Goal: Information Seeking & Learning: Compare options

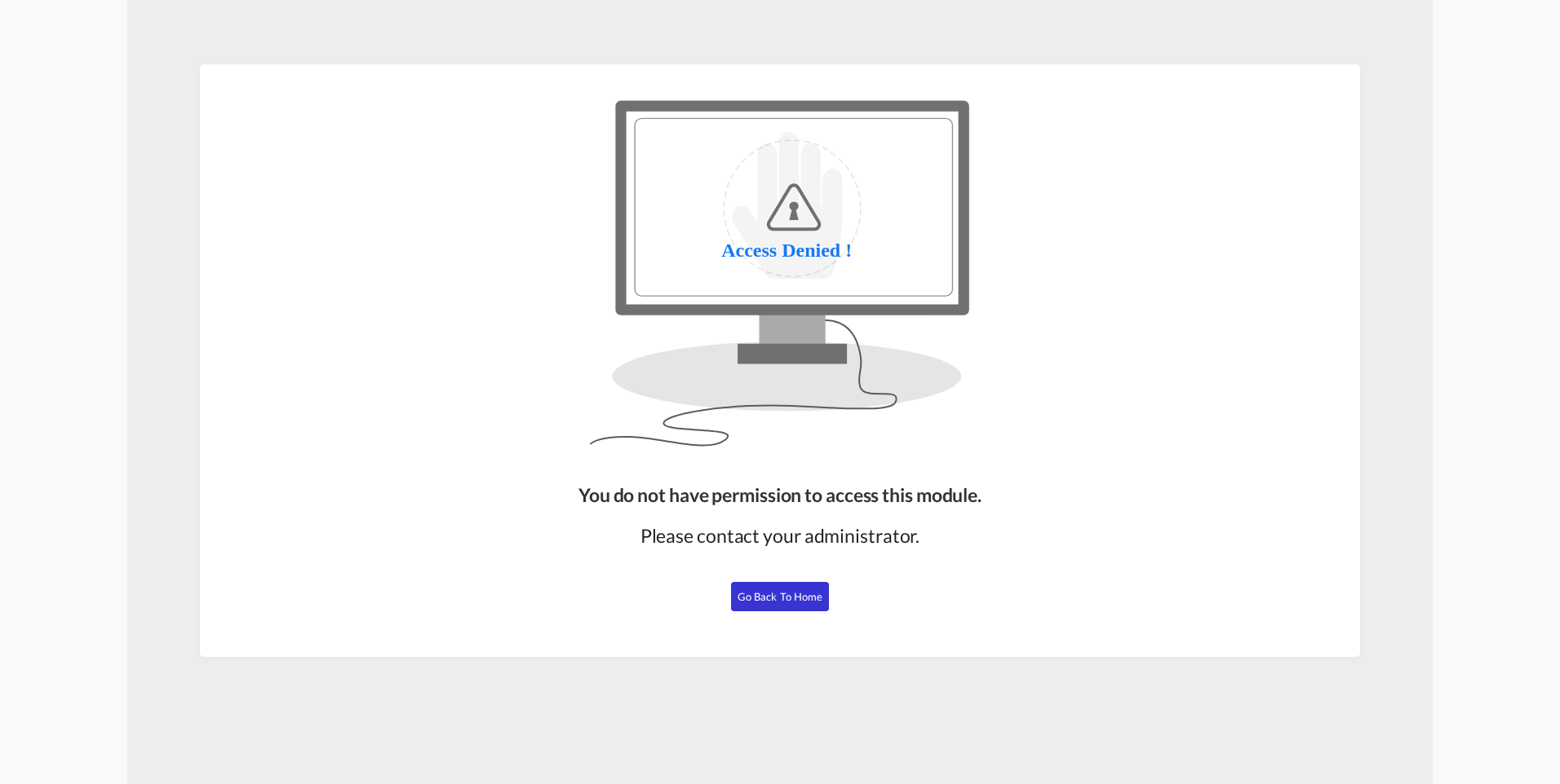
click at [782, 593] on span "Go Back to Home" at bounding box center [780, 596] width 85 height 13
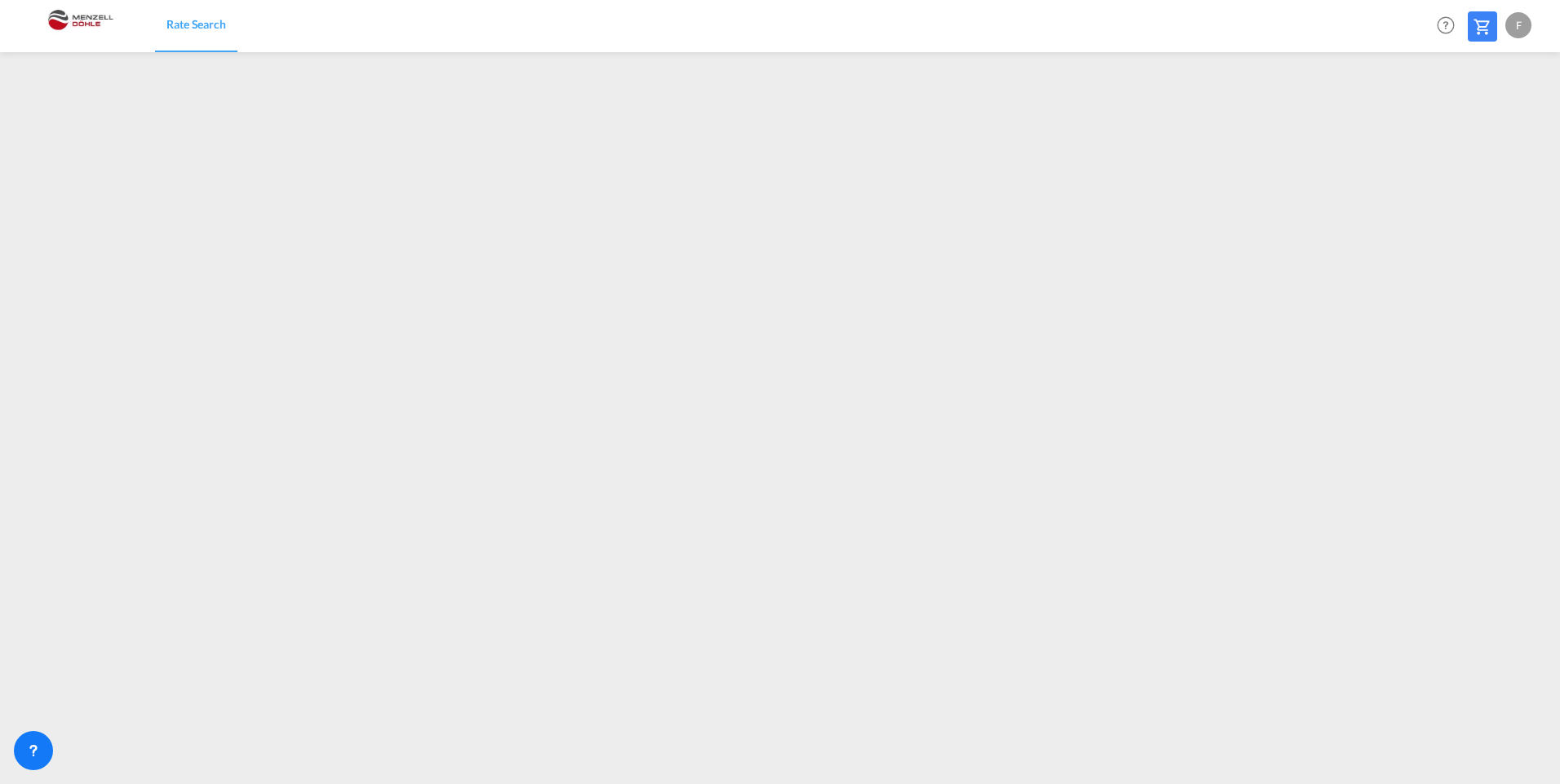
click at [95, 15] on img at bounding box center [79, 26] width 110 height 37
click at [79, 18] on img at bounding box center [79, 26] width 110 height 37
click at [39, 24] on img at bounding box center [79, 26] width 110 height 37
click at [56, 23] on img at bounding box center [79, 26] width 110 height 37
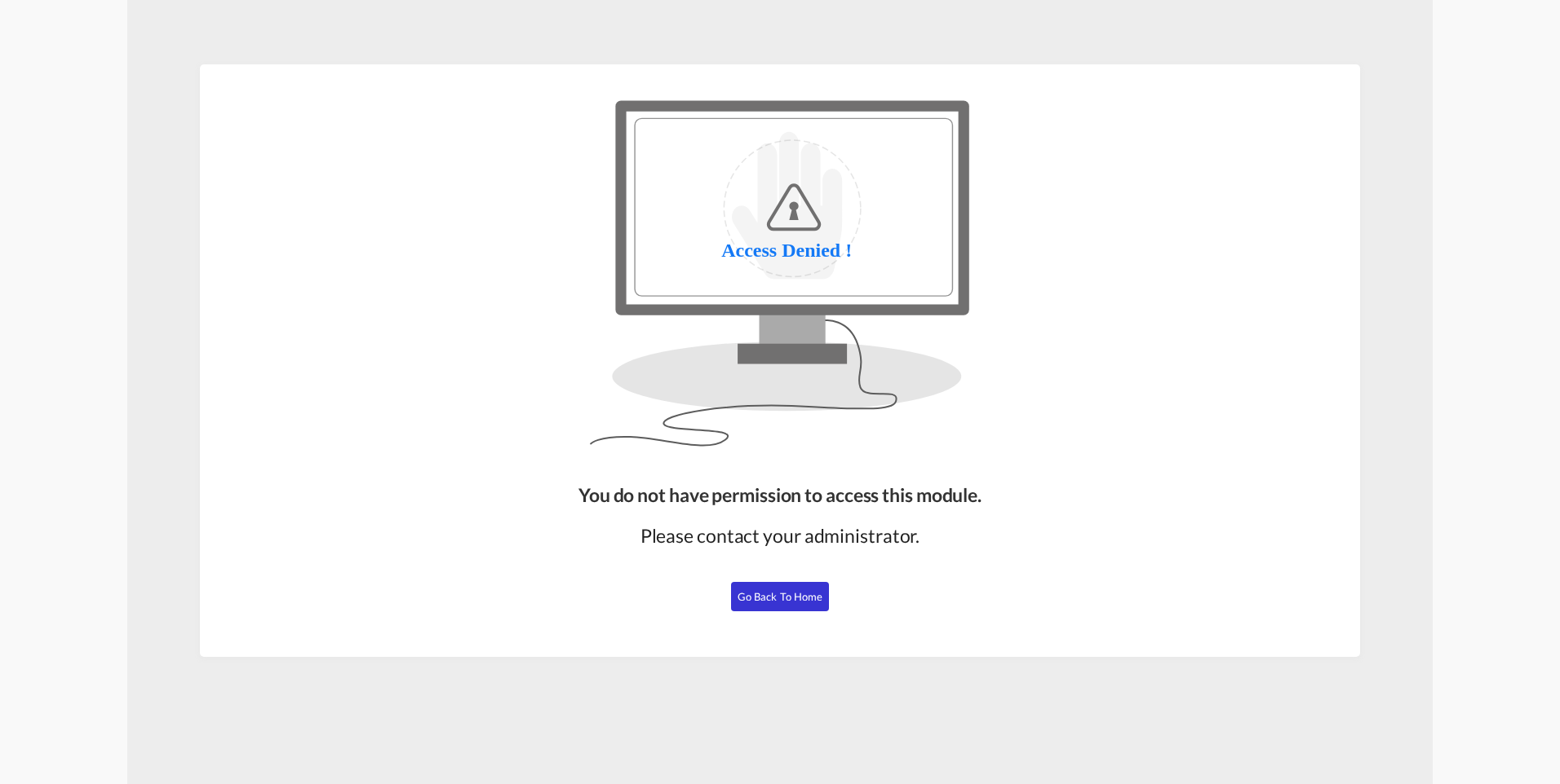
click at [778, 604] on button "Go Back to Home" at bounding box center [780, 596] width 98 height 29
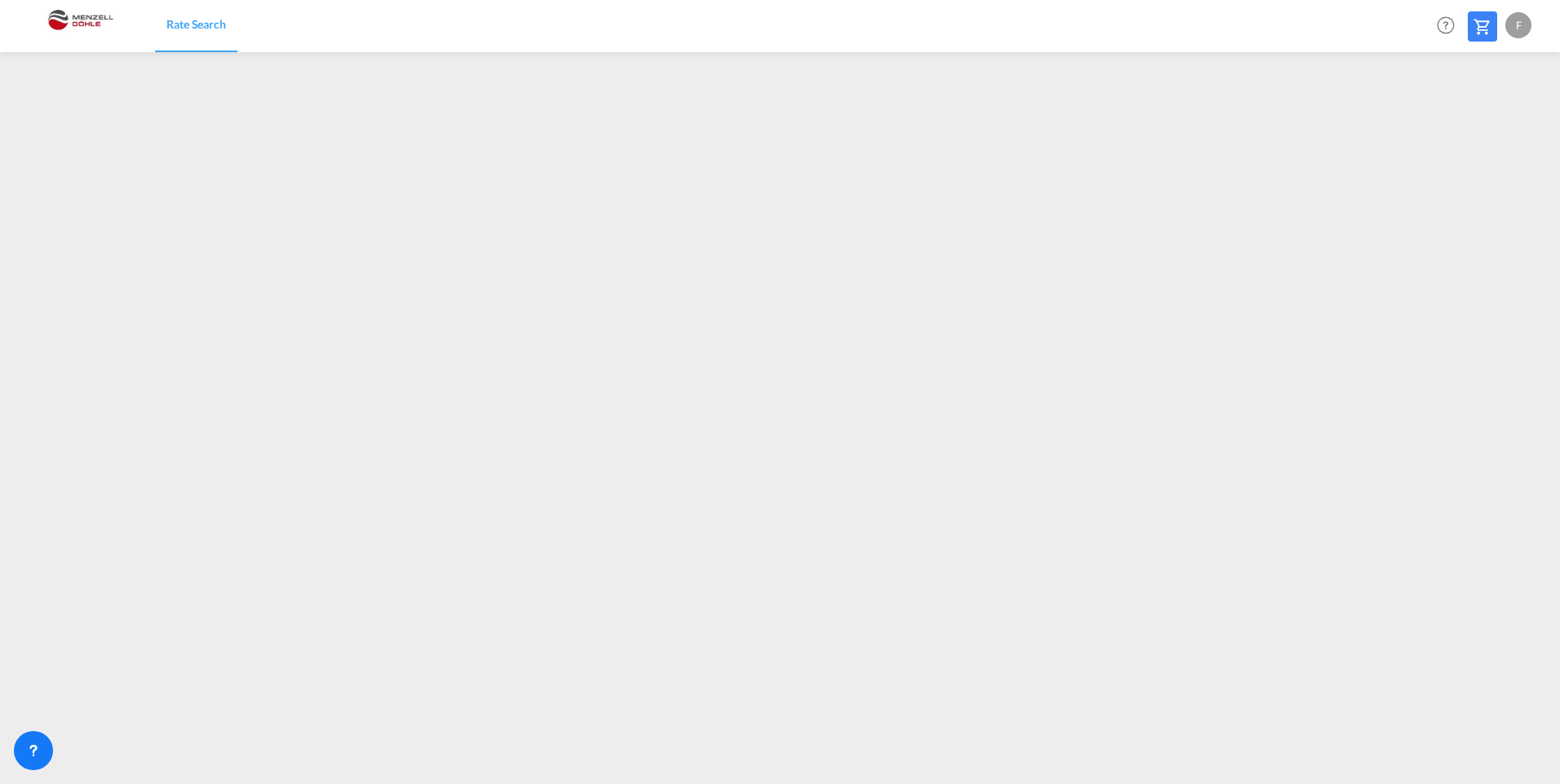
click at [69, 15] on img at bounding box center [79, 26] width 110 height 37
click at [66, 18] on img at bounding box center [79, 26] width 110 height 37
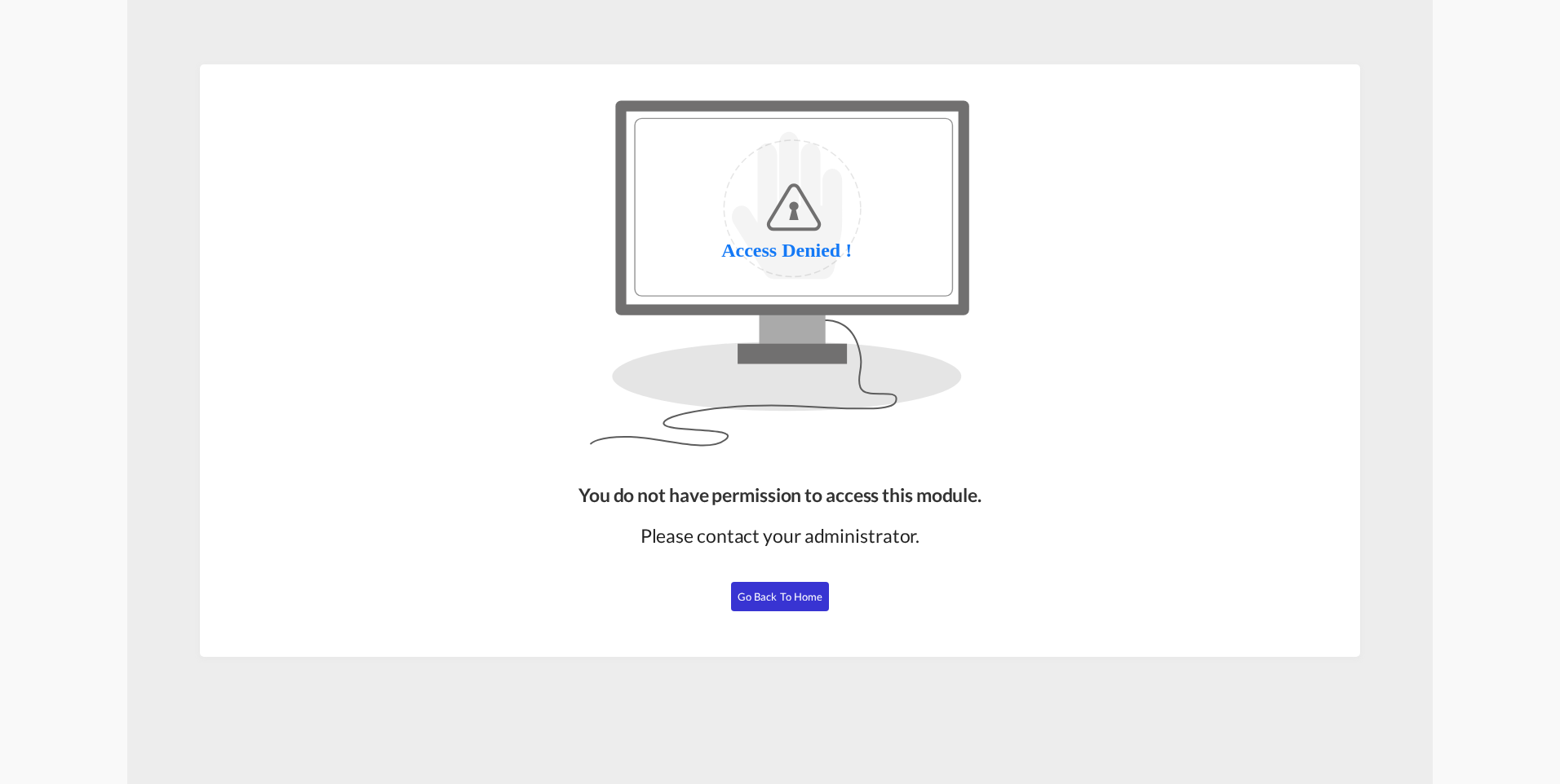
click at [803, 592] on span "Go Back to Home" at bounding box center [780, 596] width 85 height 13
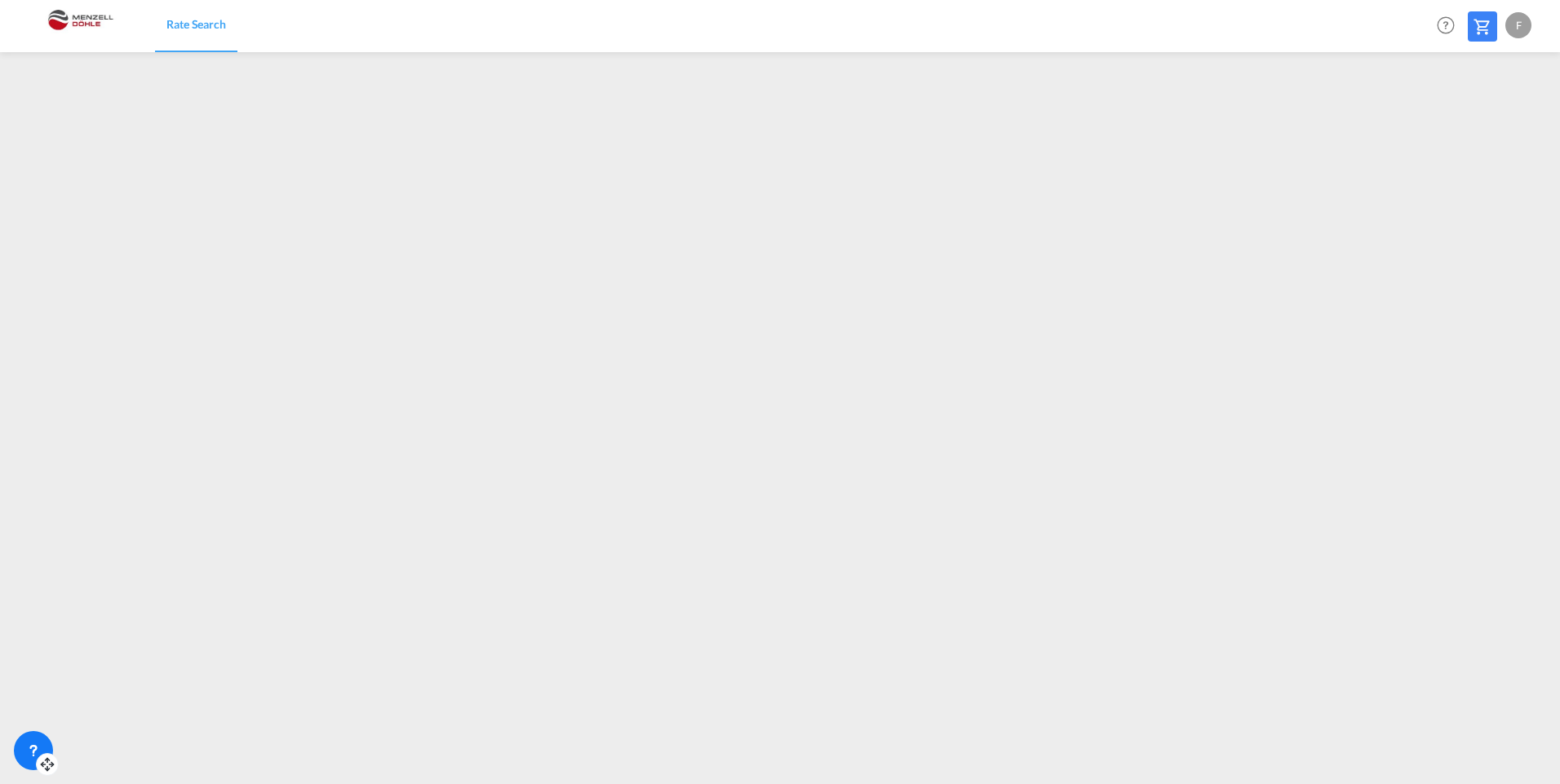
click at [23, 749] on div at bounding box center [33, 751] width 39 height 39
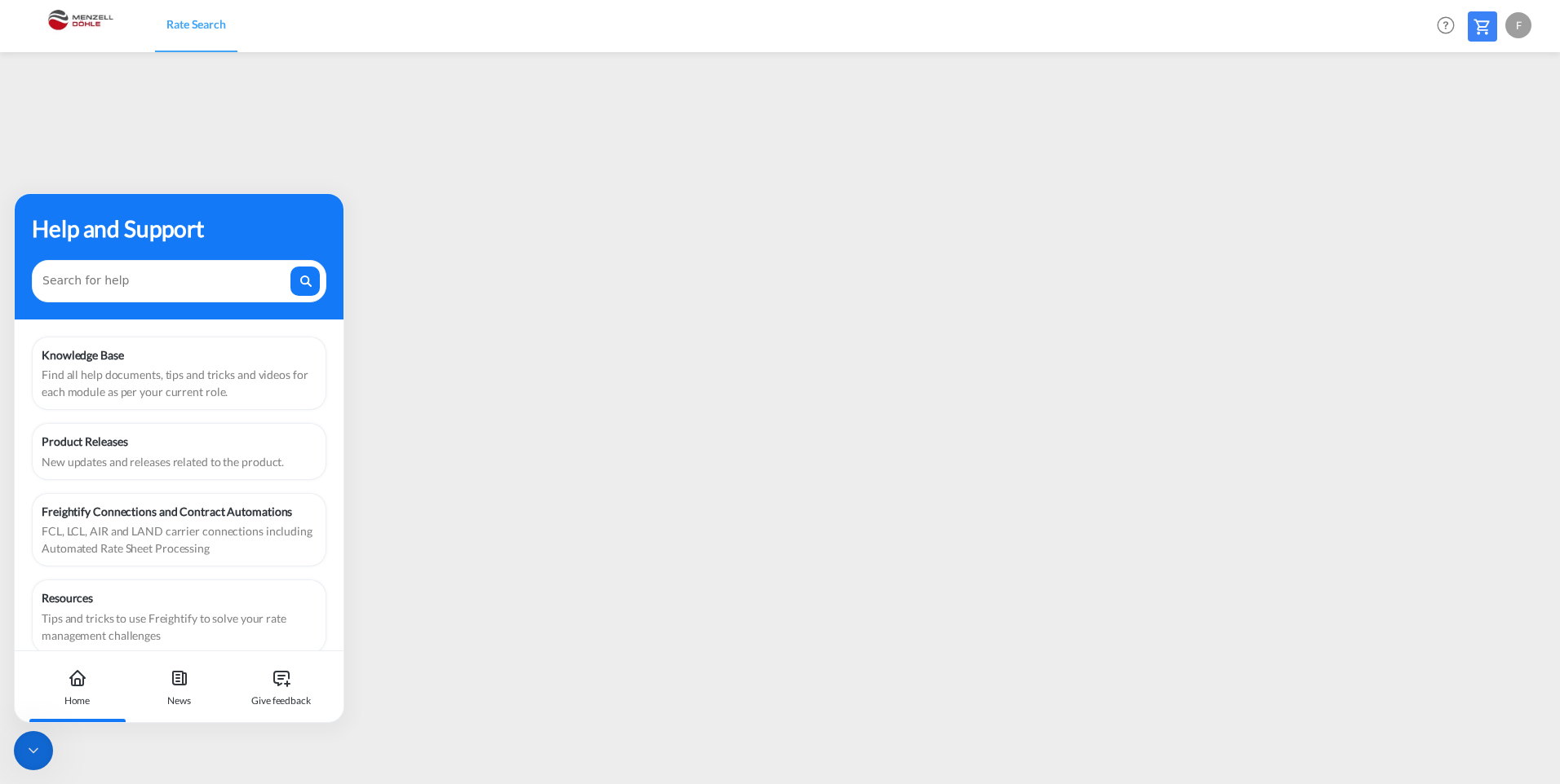
click at [36, 755] on icon at bounding box center [33, 750] width 16 height 16
